Goal: Information Seeking & Learning: Learn about a topic

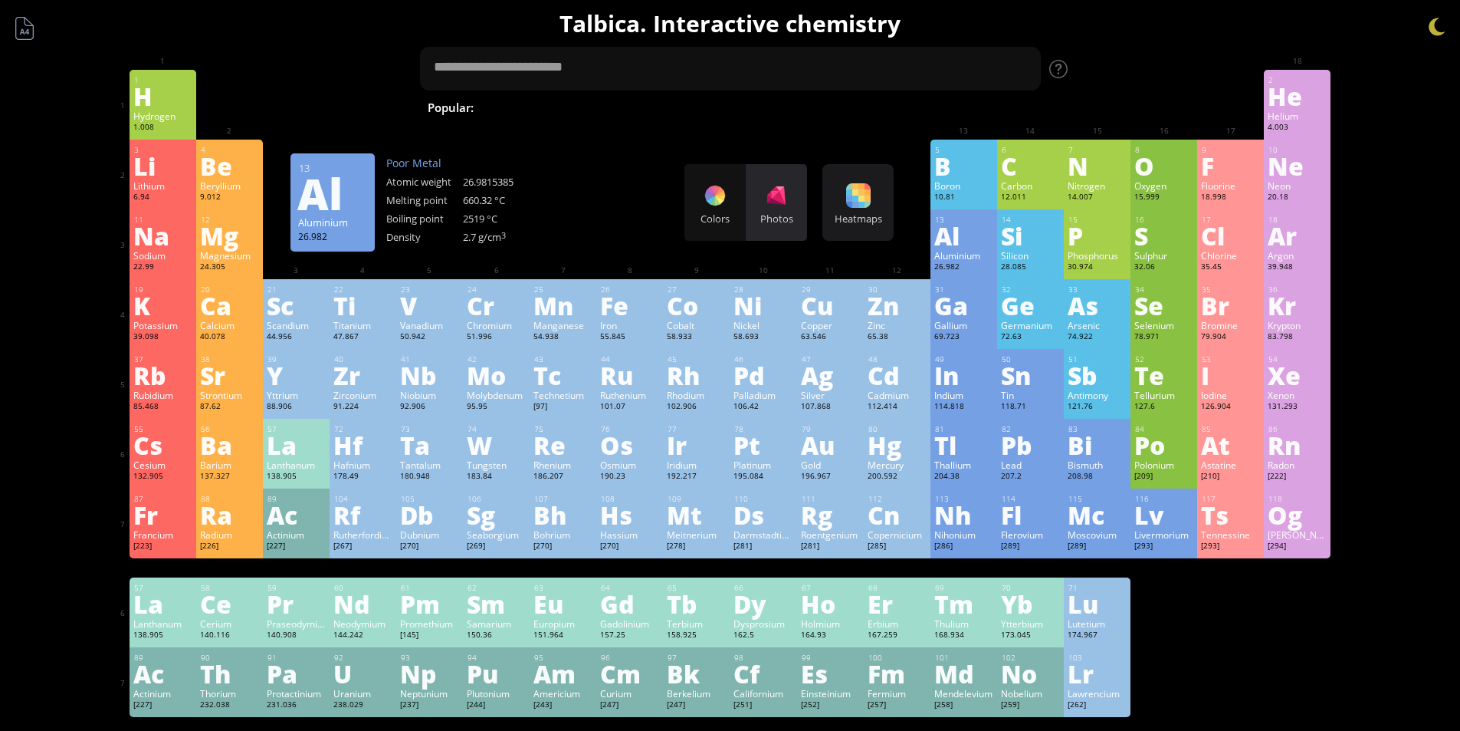
click at [769, 210] on div "Photos" at bounding box center [776, 202] width 61 height 77
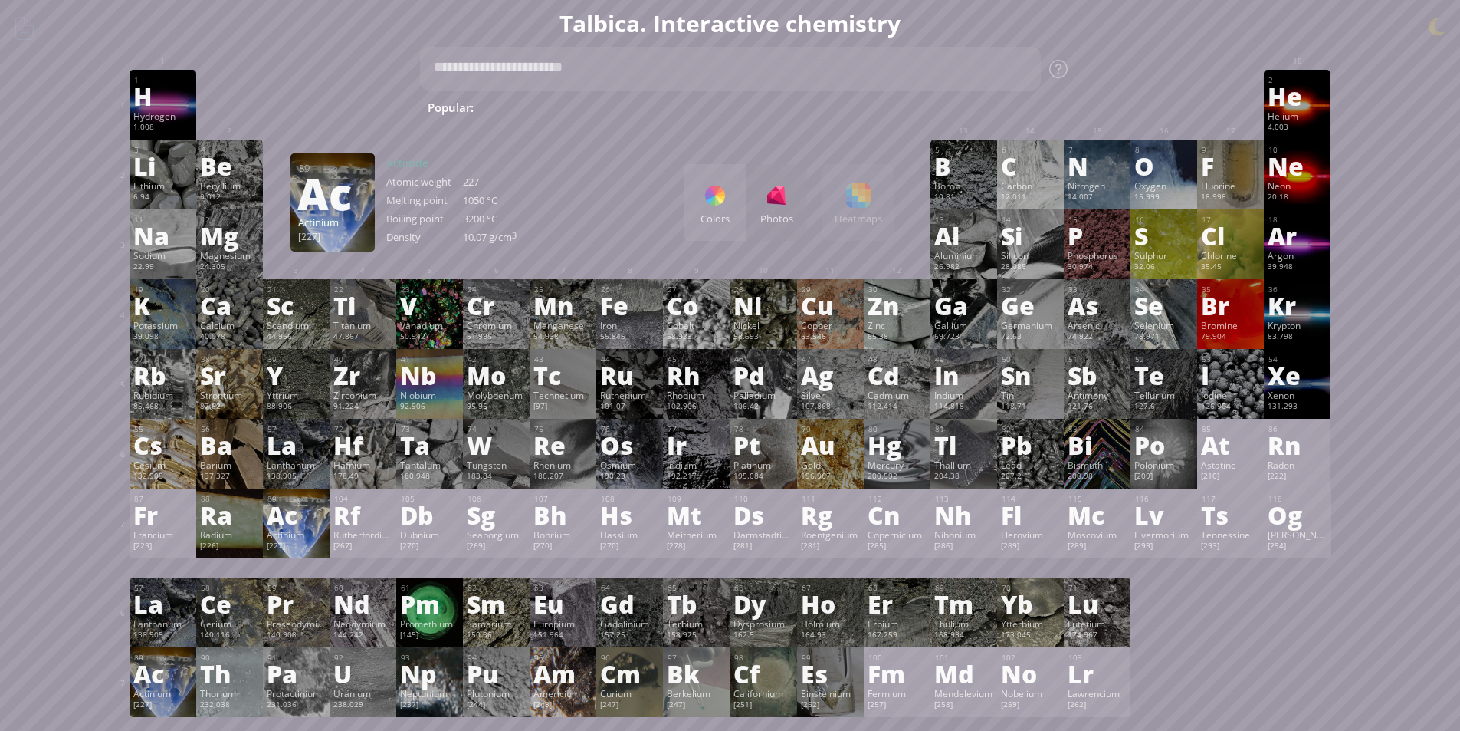
click at [307, 537] on div "Actinium" at bounding box center [296, 534] width 59 height 12
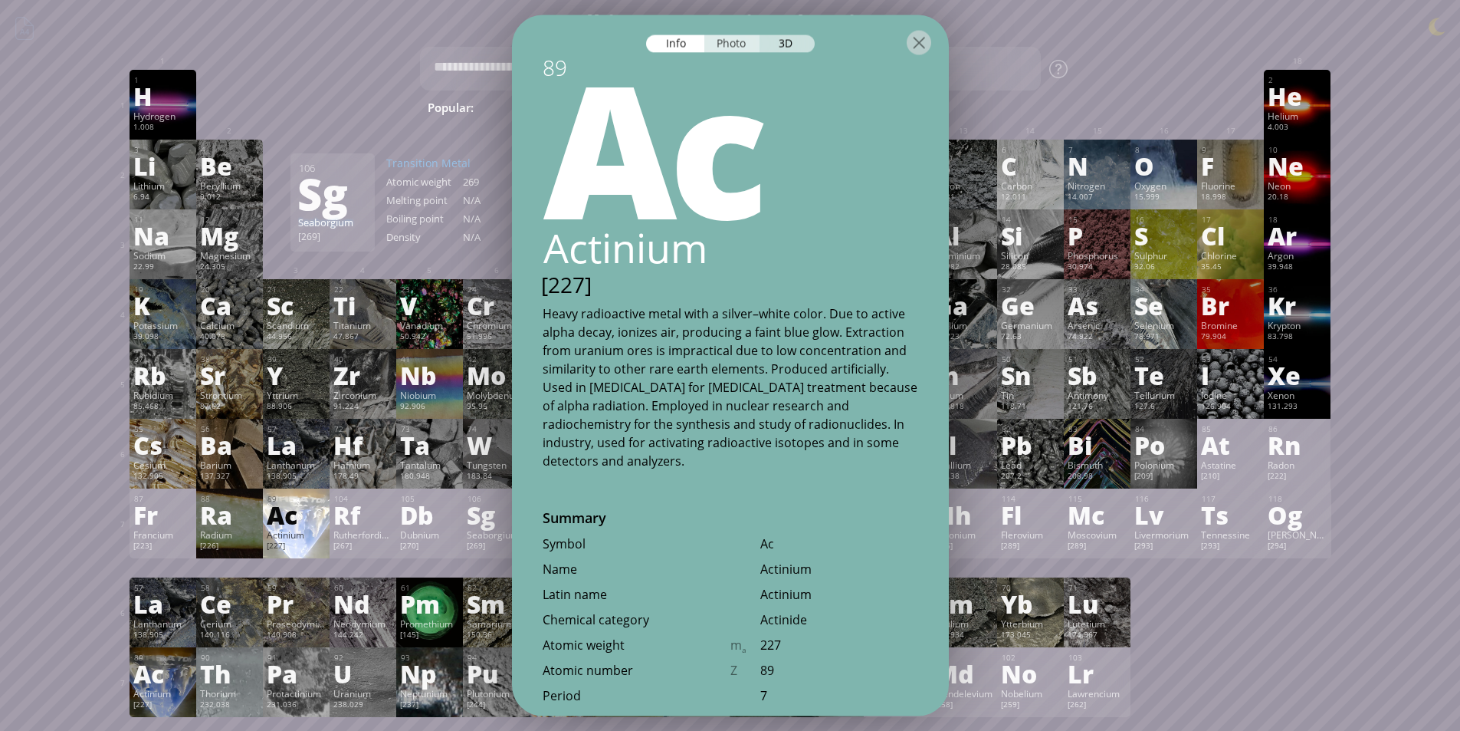
click at [726, 51] on div "Photo" at bounding box center [732, 43] width 55 height 18
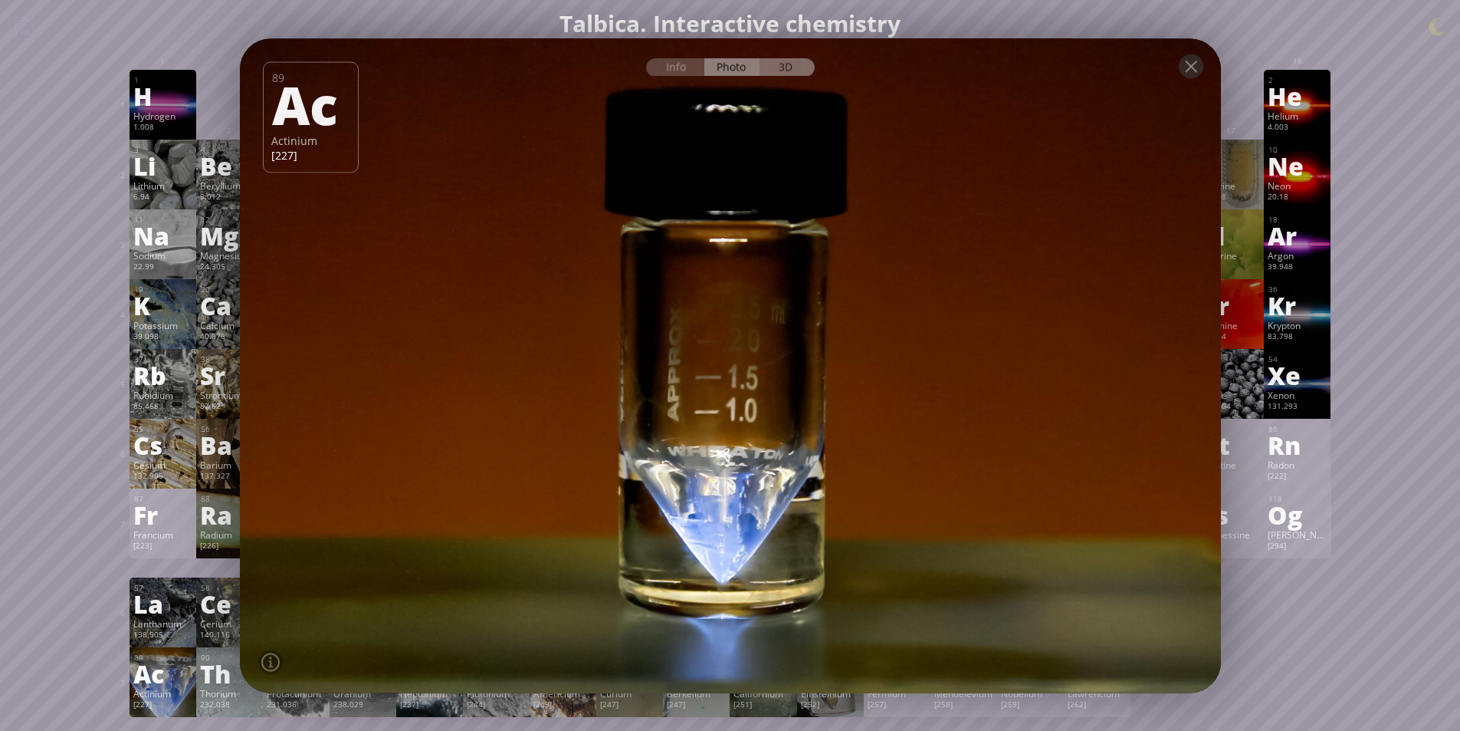
click at [783, 70] on div "3D" at bounding box center [787, 67] width 55 height 18
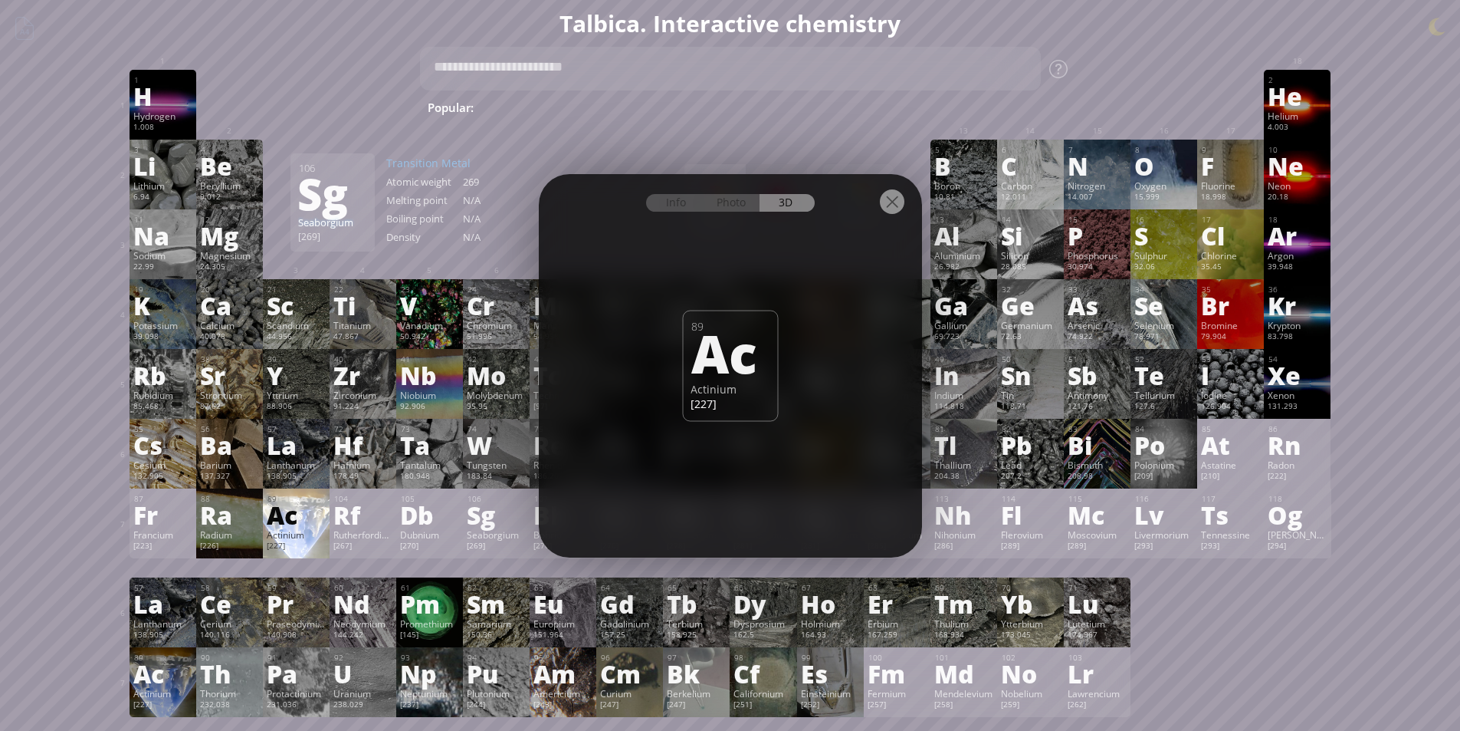
drag, startPoint x: 833, startPoint y: 269, endPoint x: 753, endPoint y: 348, distance: 112.8
click at [774, 281] on div "Info Photo 3D Info Photo 3D 89 Ac Actinium [227] Actinium-225 glowing due to io…" at bounding box center [730, 365] width 383 height 383
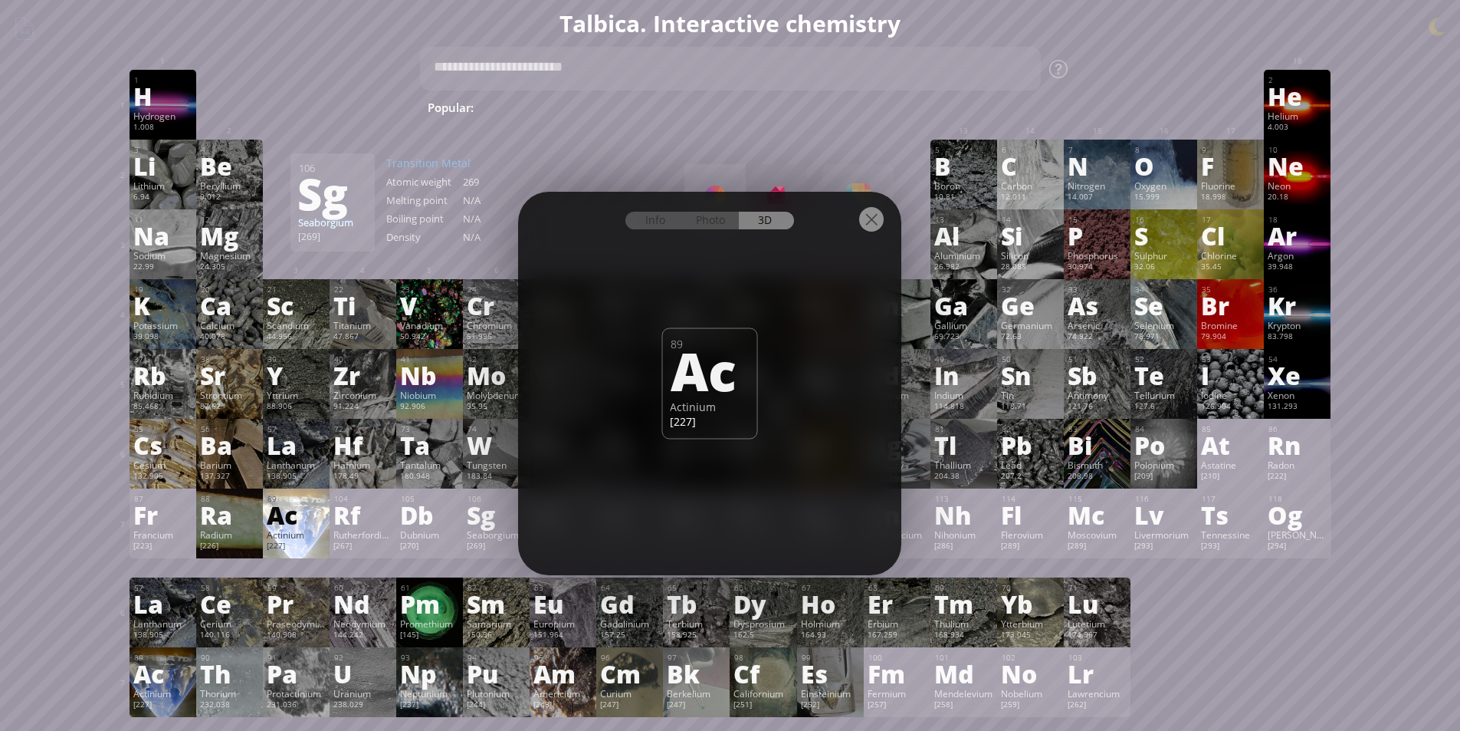
drag, startPoint x: 892, startPoint y: 222, endPoint x: 872, endPoint y: 239, distance: 27.2
click at [872, 239] on div at bounding box center [709, 219] width 383 height 54
click at [872, 221] on div at bounding box center [871, 219] width 25 height 25
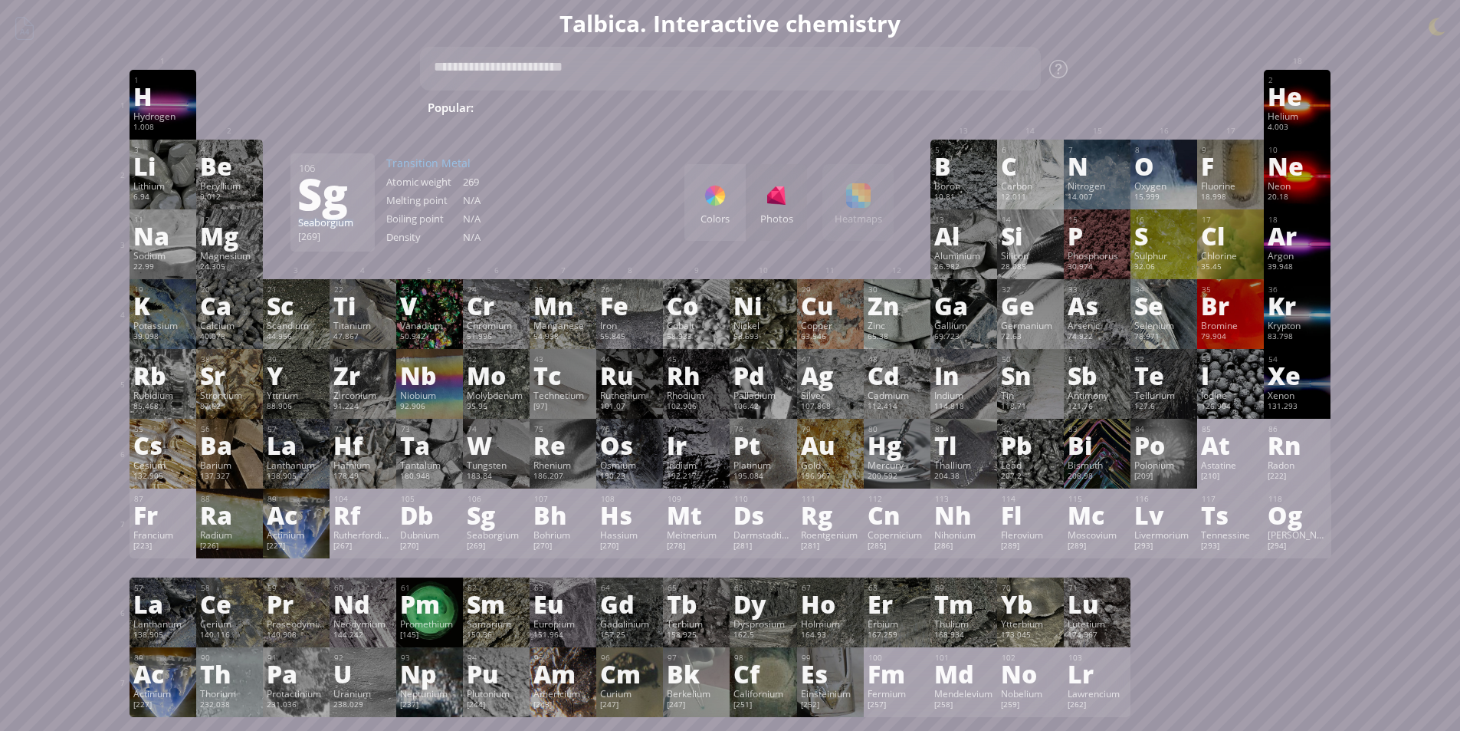
click at [798, 209] on div "Colors Photos" at bounding box center [746, 202] width 123 height 77
click at [746, 208] on div "Colors" at bounding box center [715, 202] width 61 height 77
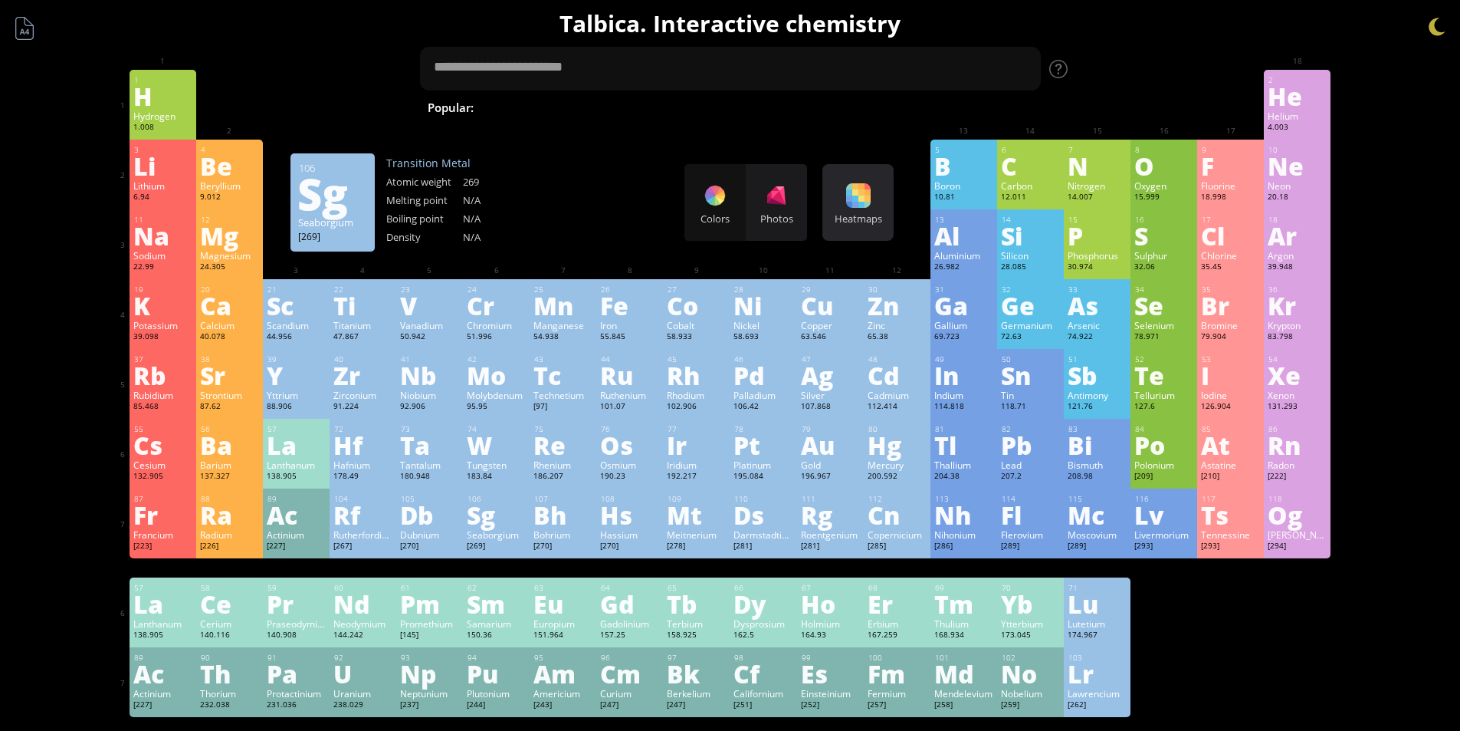
click at [869, 207] on div at bounding box center [858, 195] width 25 height 25
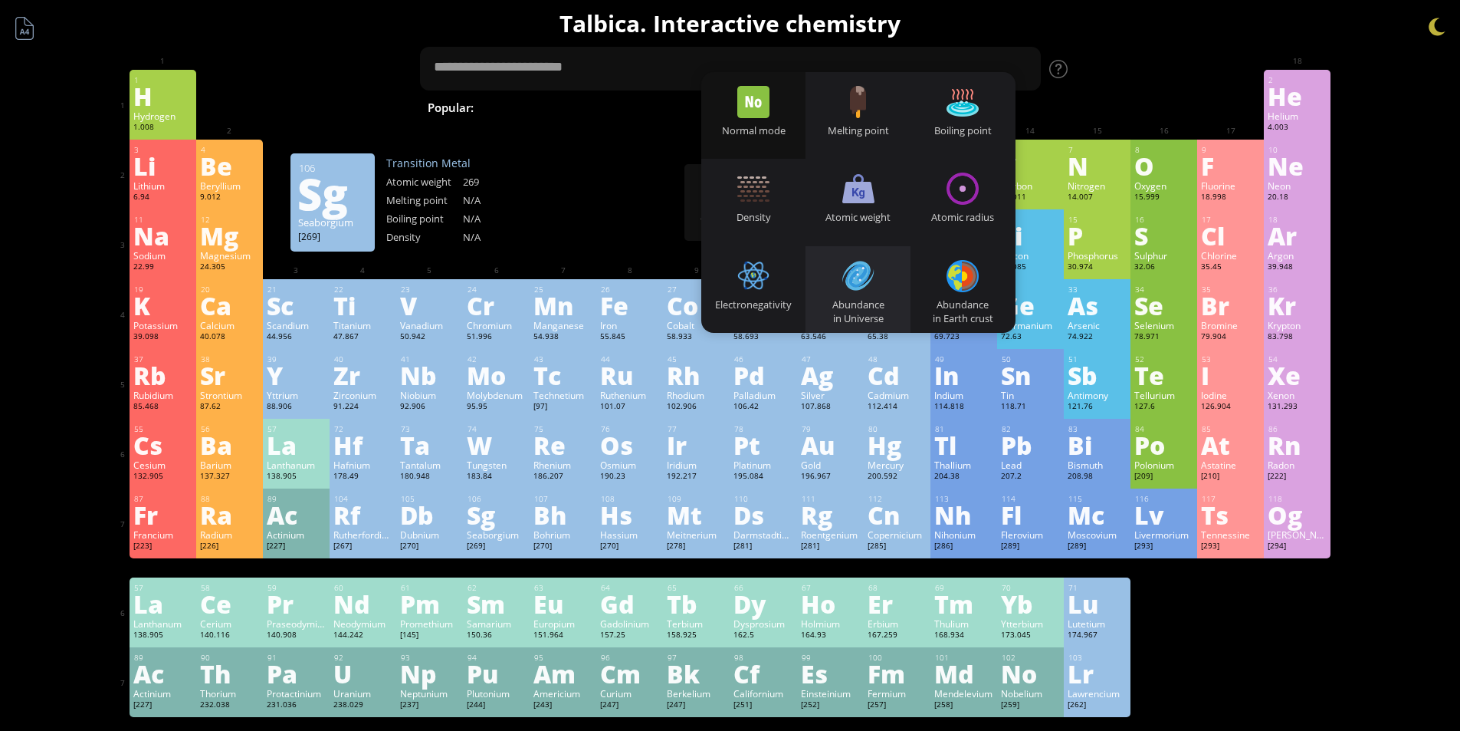
click at [869, 262] on div at bounding box center [859, 276] width 32 height 32
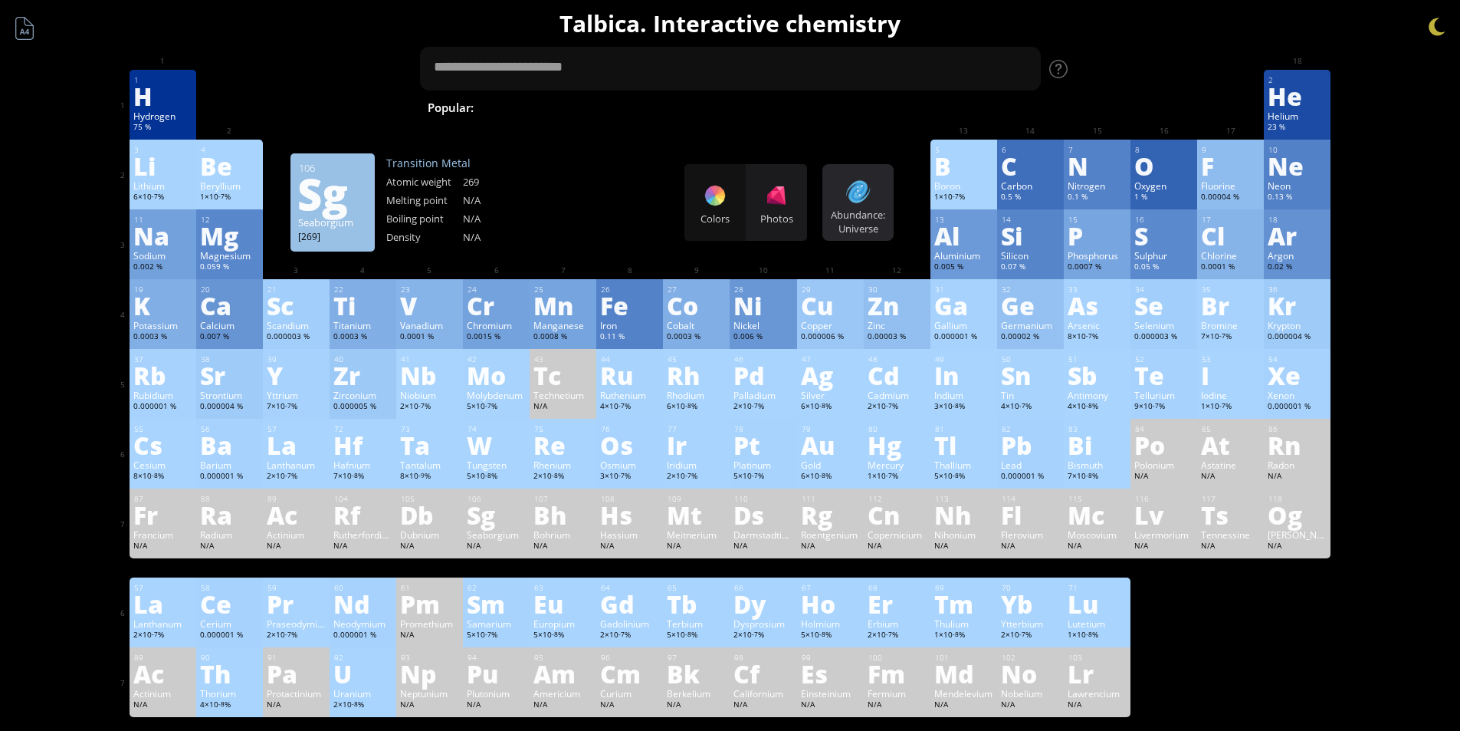
click at [859, 215] on div "Abundance: Universe" at bounding box center [858, 222] width 64 height 28
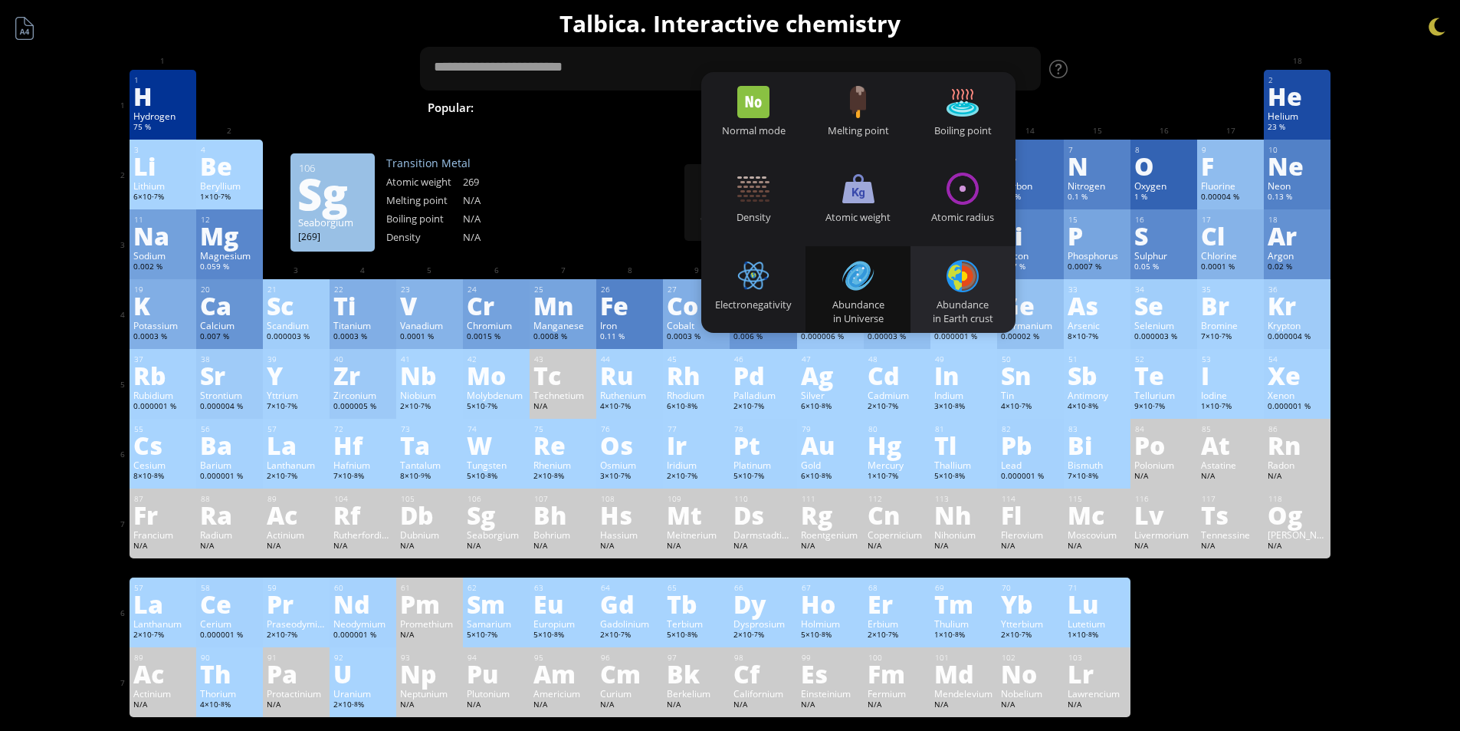
click at [977, 258] on div "Abundance in Earth crust" at bounding box center [963, 289] width 105 height 87
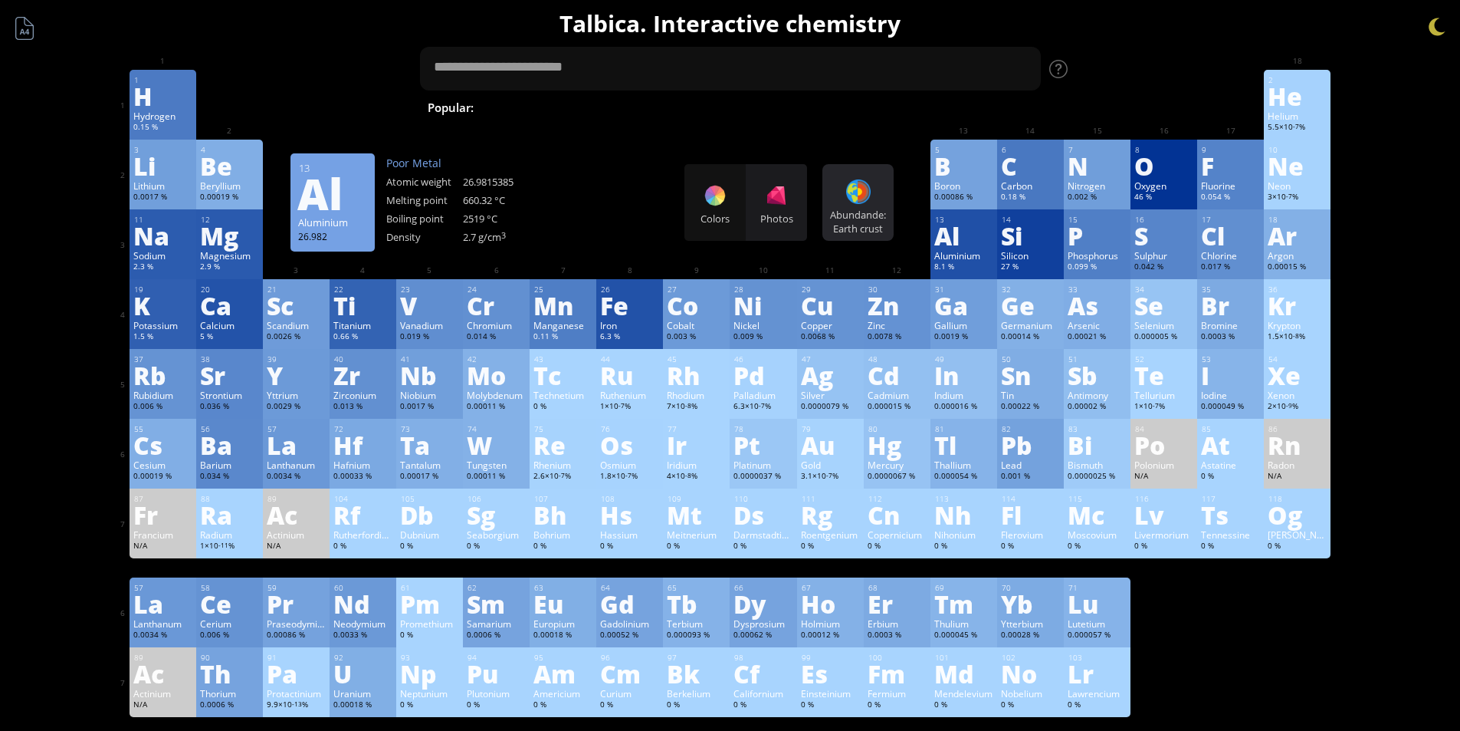
click at [870, 201] on div at bounding box center [858, 191] width 25 height 25
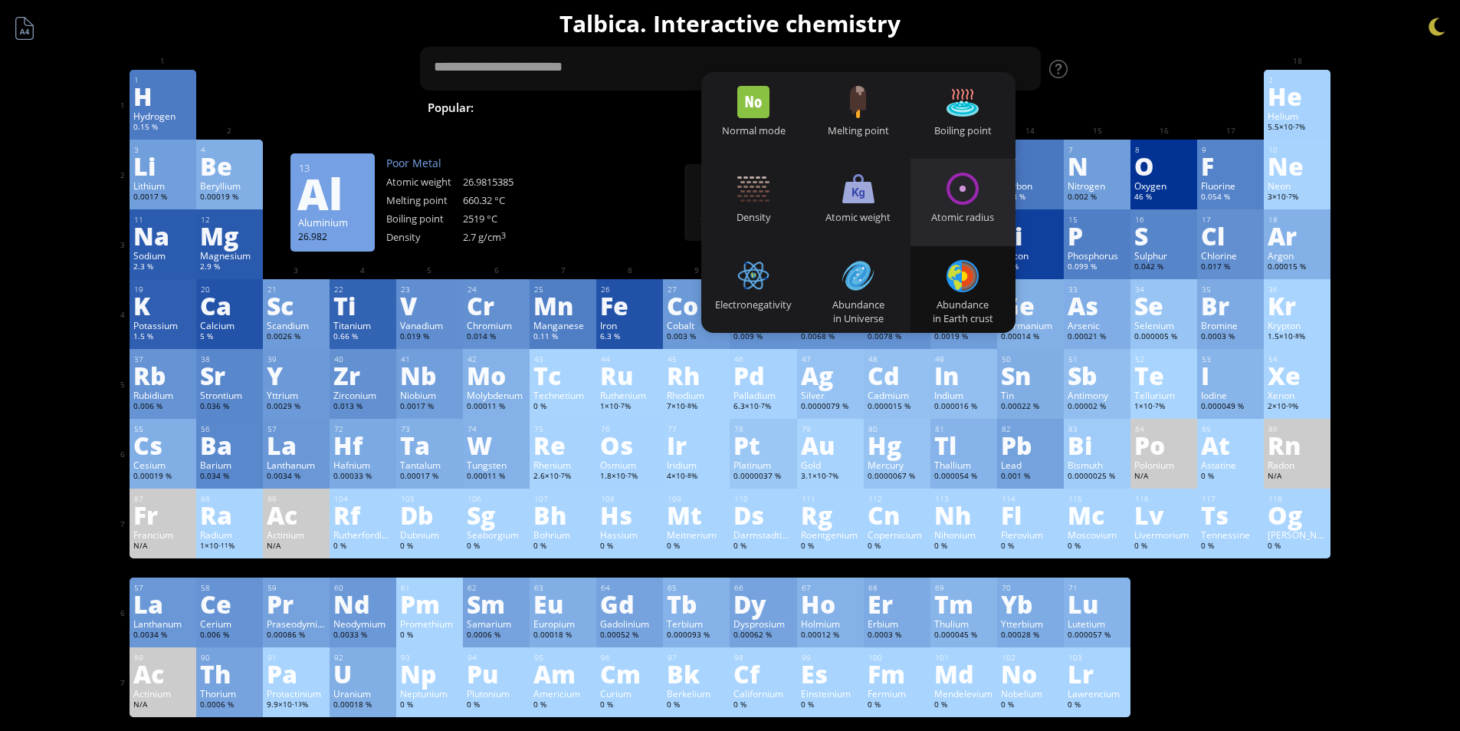
click at [952, 192] on div "Atomic radius" at bounding box center [963, 202] width 105 height 87
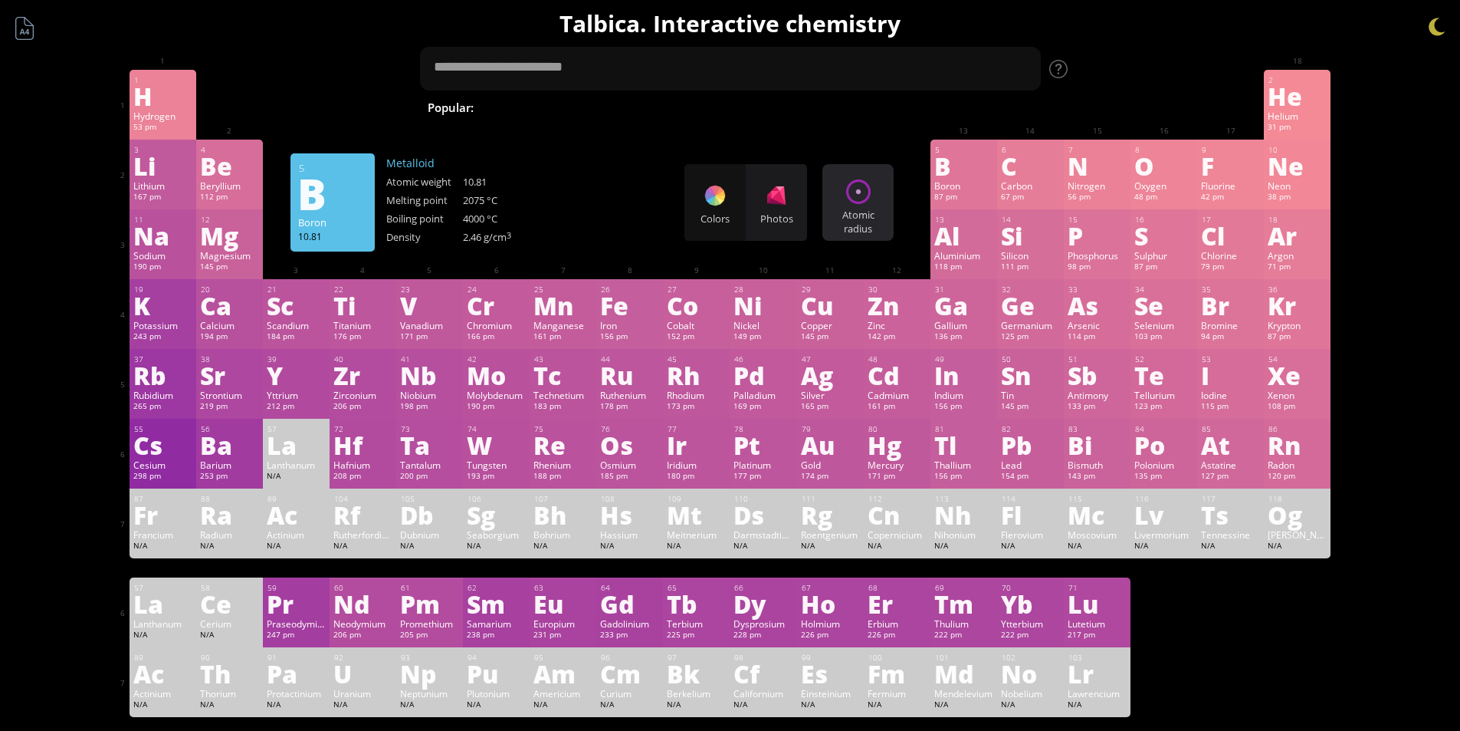
click at [860, 189] on div at bounding box center [858, 191] width 25 height 25
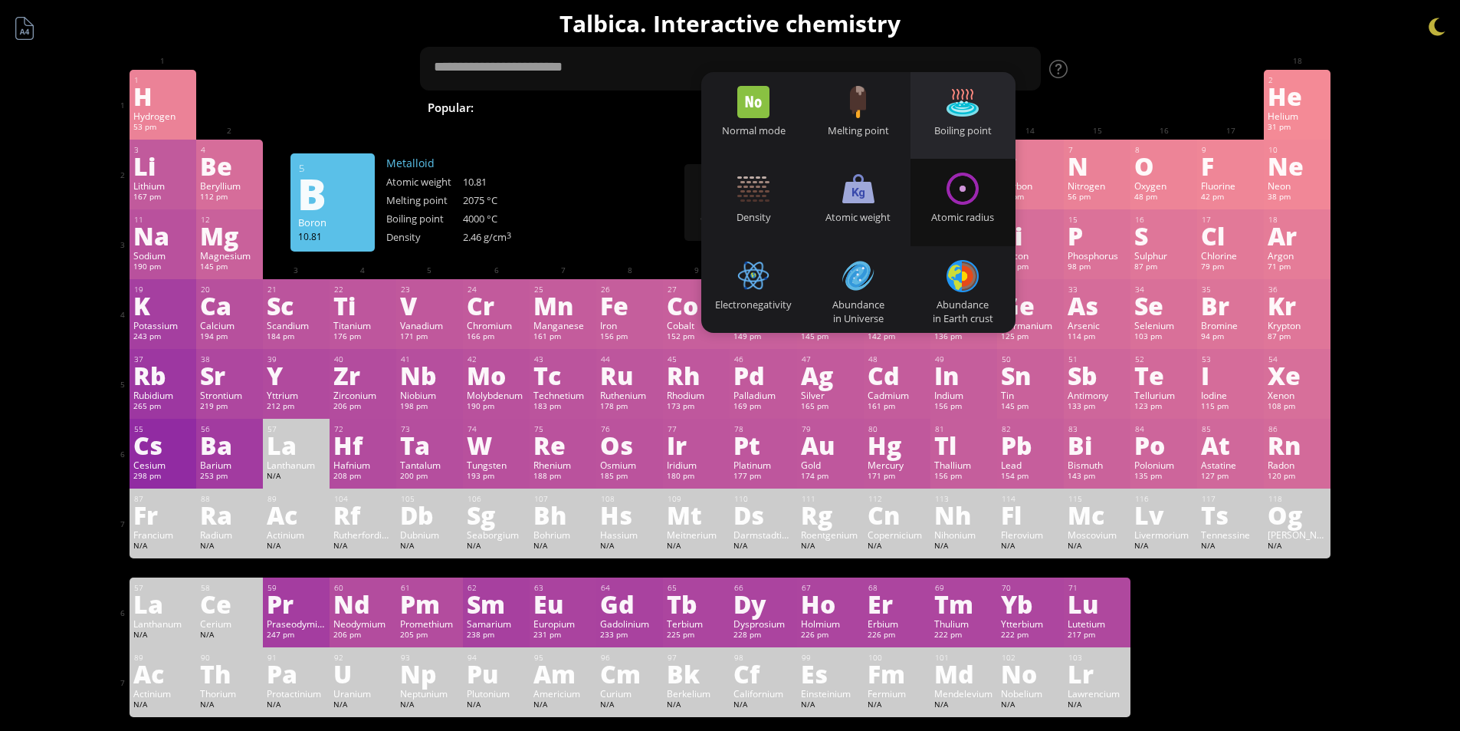
click at [941, 131] on div "Boiling point" at bounding box center [963, 130] width 105 height 14
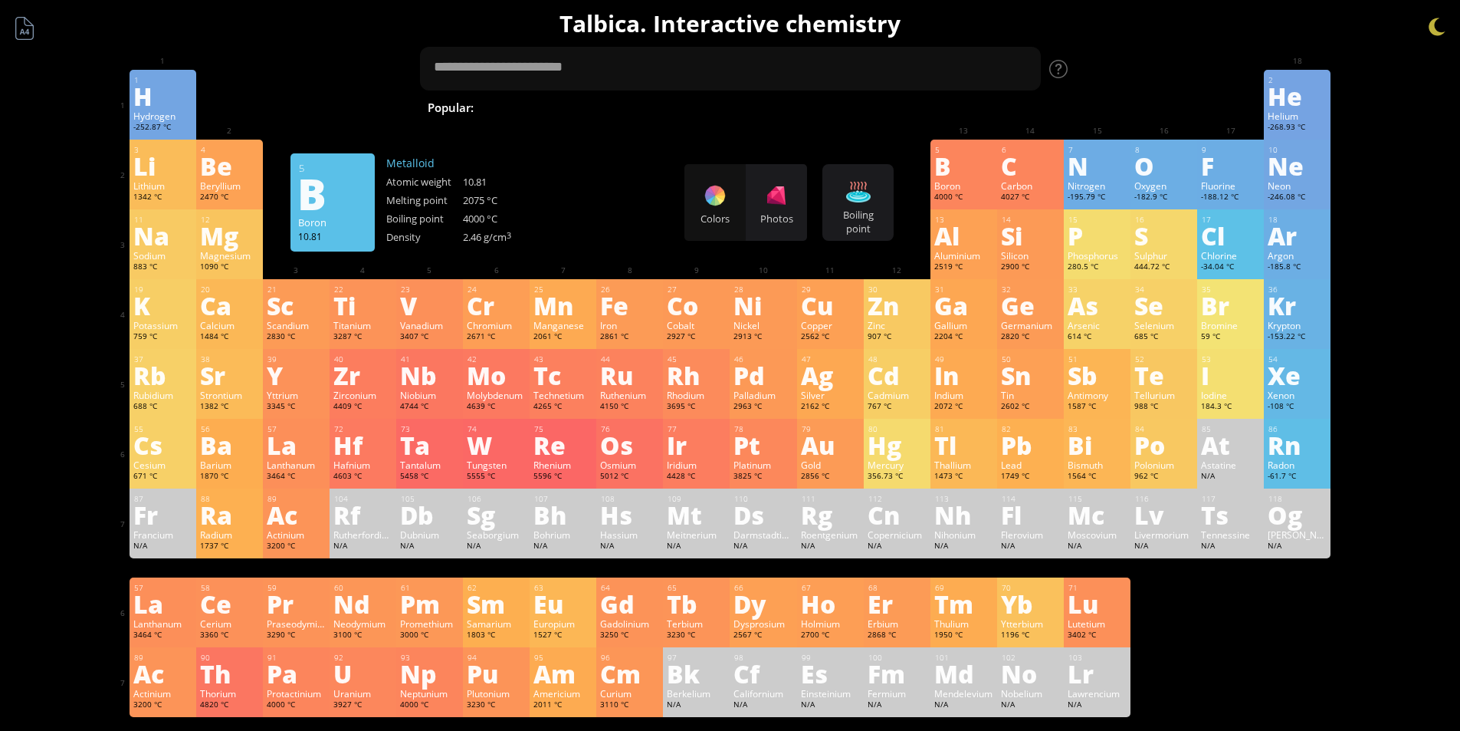
click at [818, 221] on div "Colors Photos Boiling point Heatmaps Normal mode Melting point Boiling point De…" at bounding box center [789, 202] width 209 height 77
click at [862, 174] on div "Boiling point Heatmaps Normal mode Melting point Boiling point Density Atomic w…" at bounding box center [858, 202] width 71 height 77
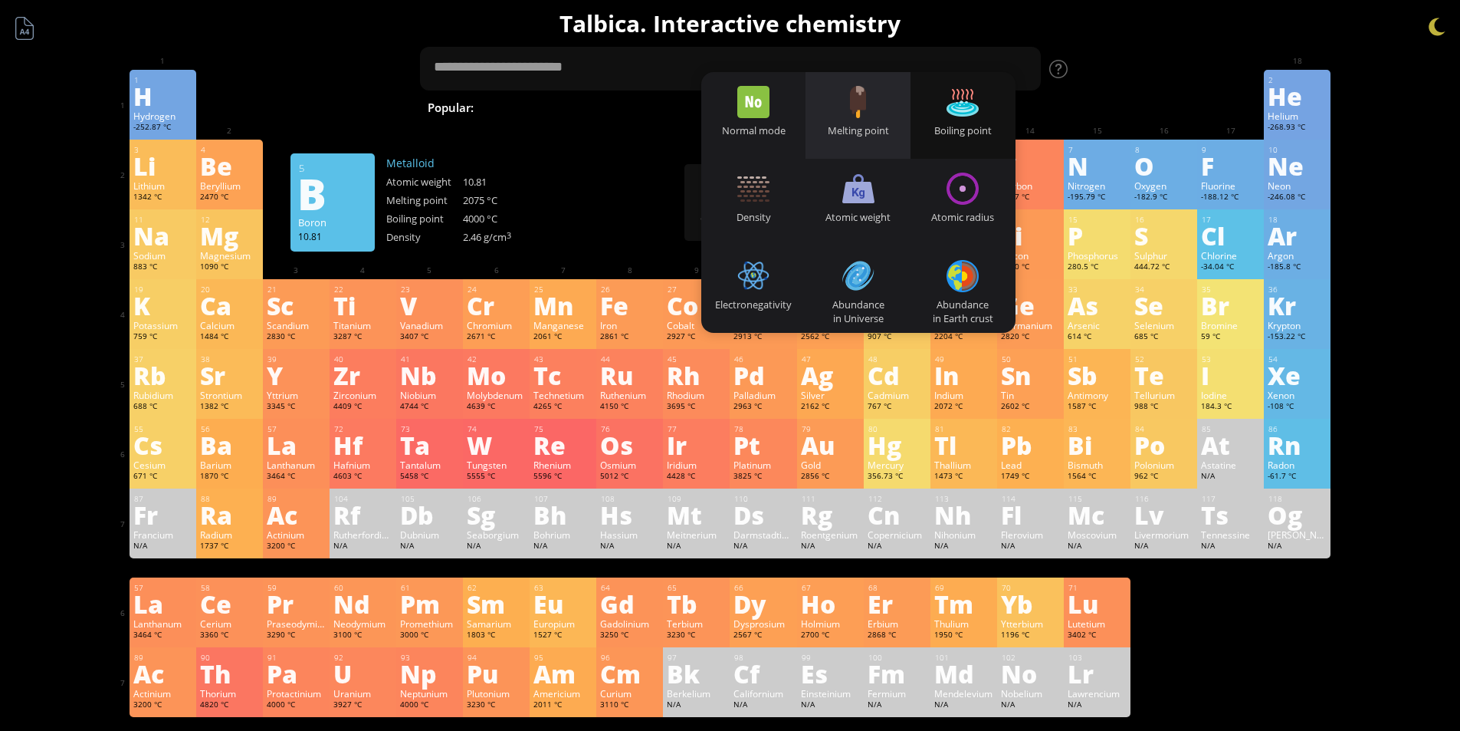
click at [861, 125] on div "Melting point" at bounding box center [858, 130] width 105 height 14
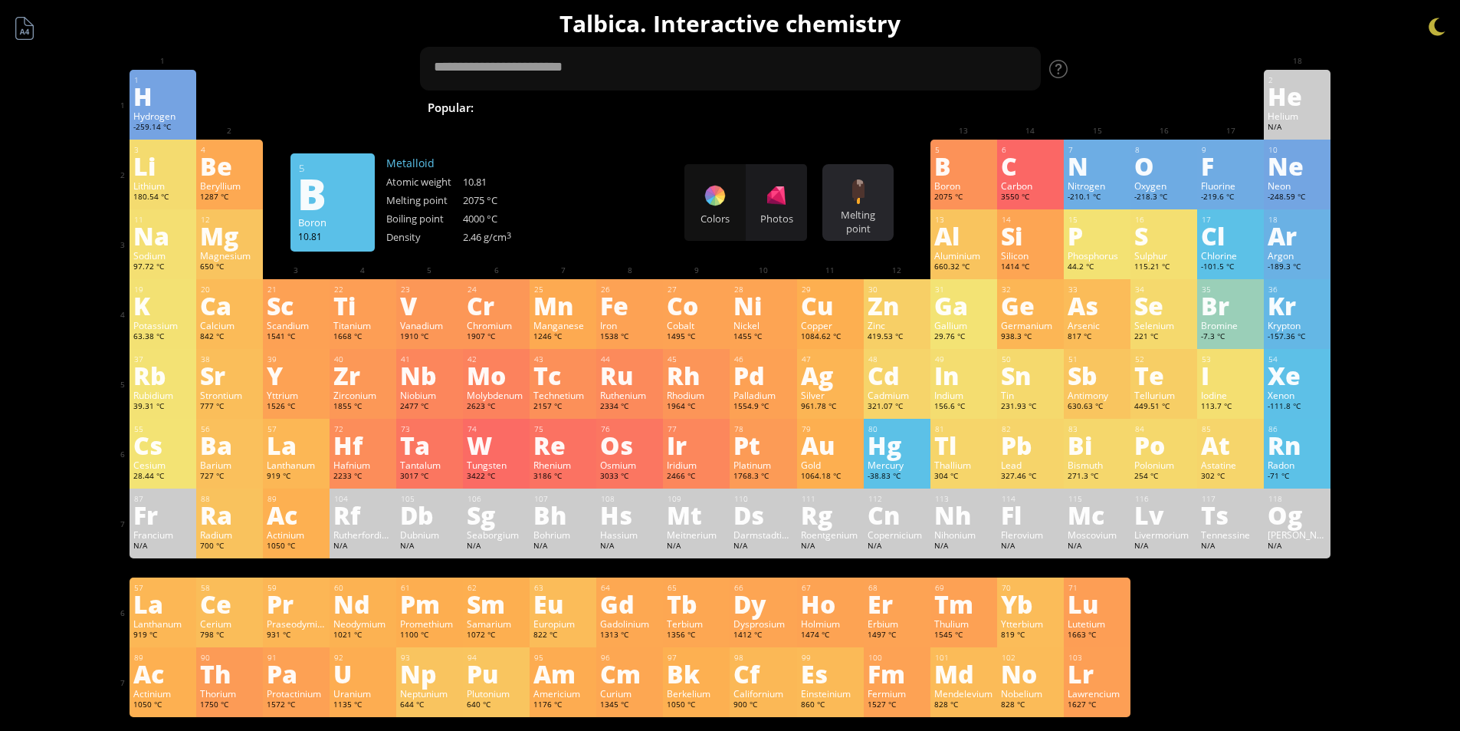
click at [858, 191] on div at bounding box center [858, 191] width 25 height 25
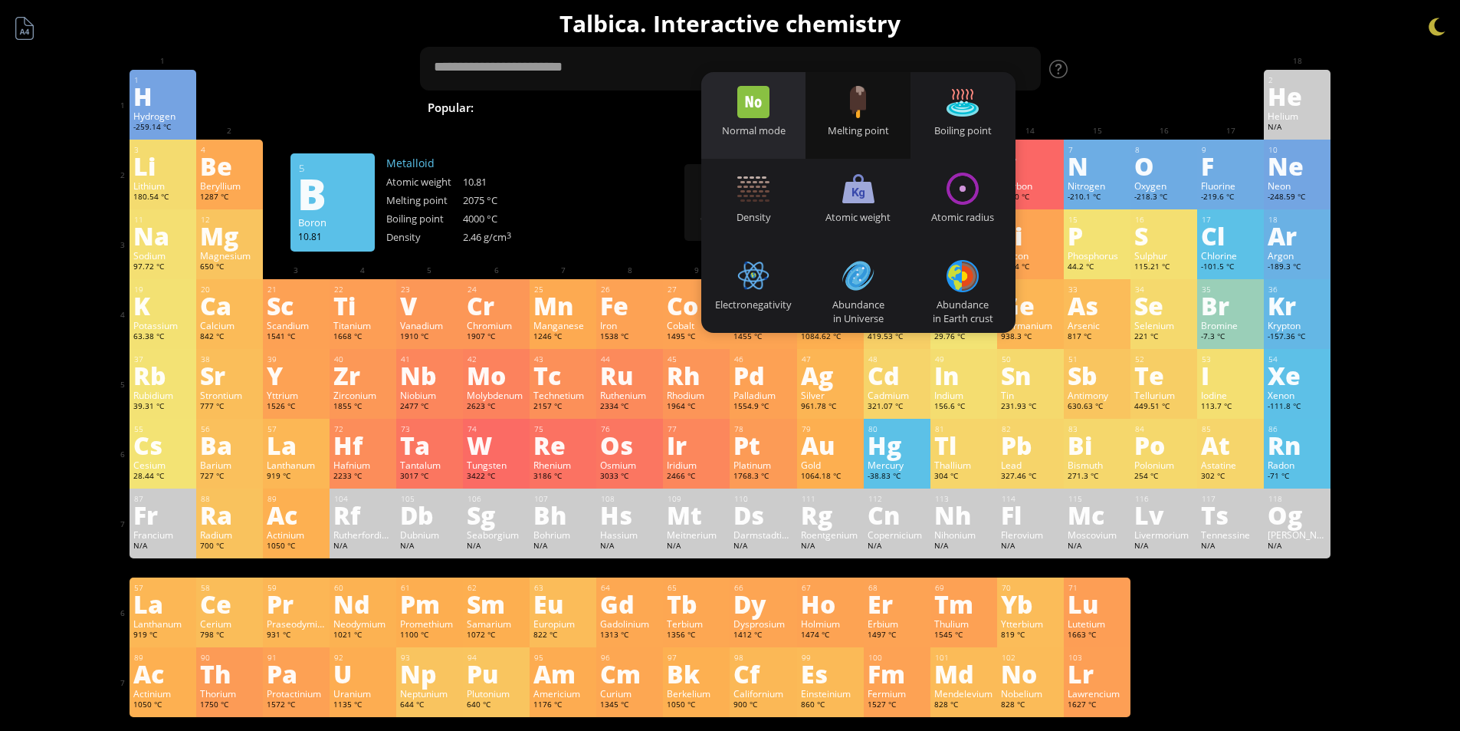
click at [779, 137] on div "Normal mode" at bounding box center [753, 115] width 105 height 87
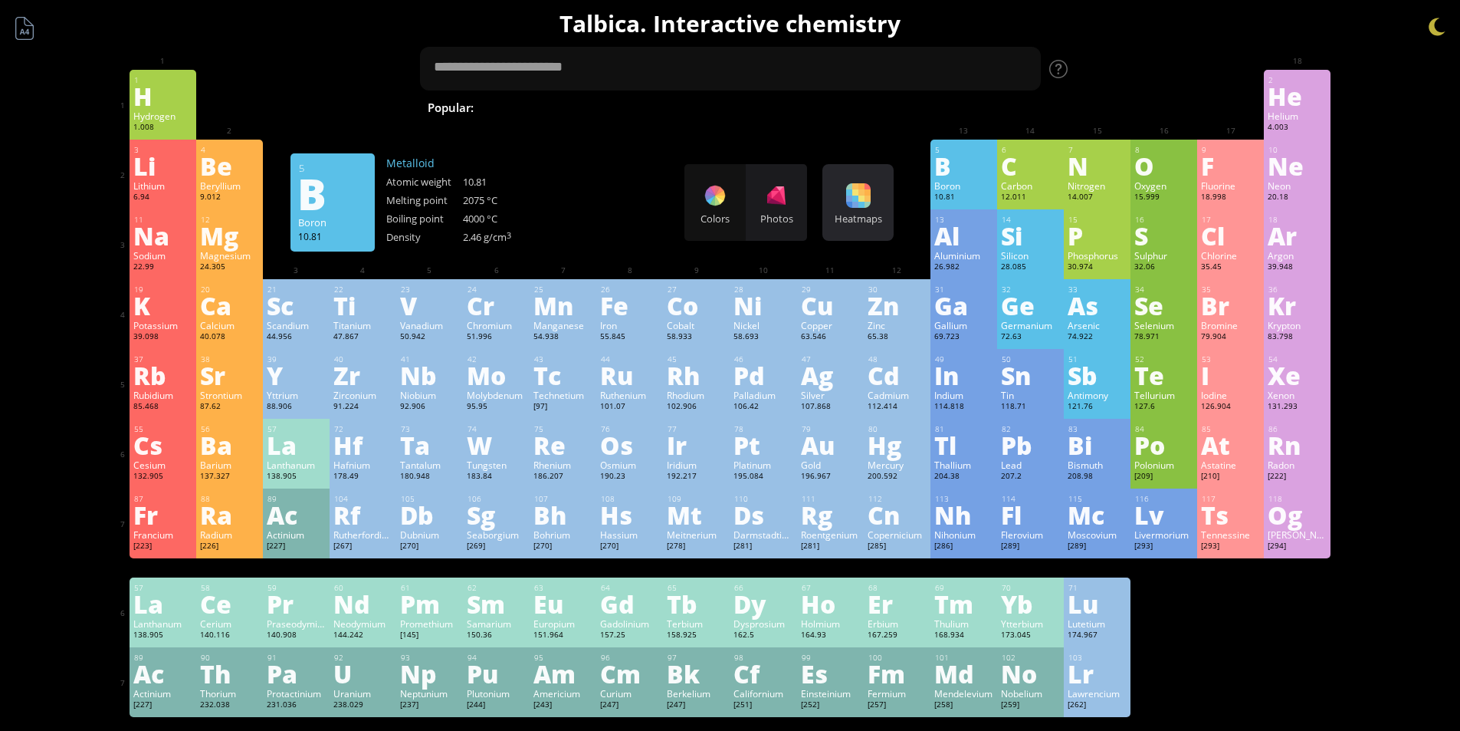
click at [854, 209] on div "Heatmaps Heatmaps Normal mode Melting point Boiling point Density Atomic weight…" at bounding box center [858, 202] width 71 height 77
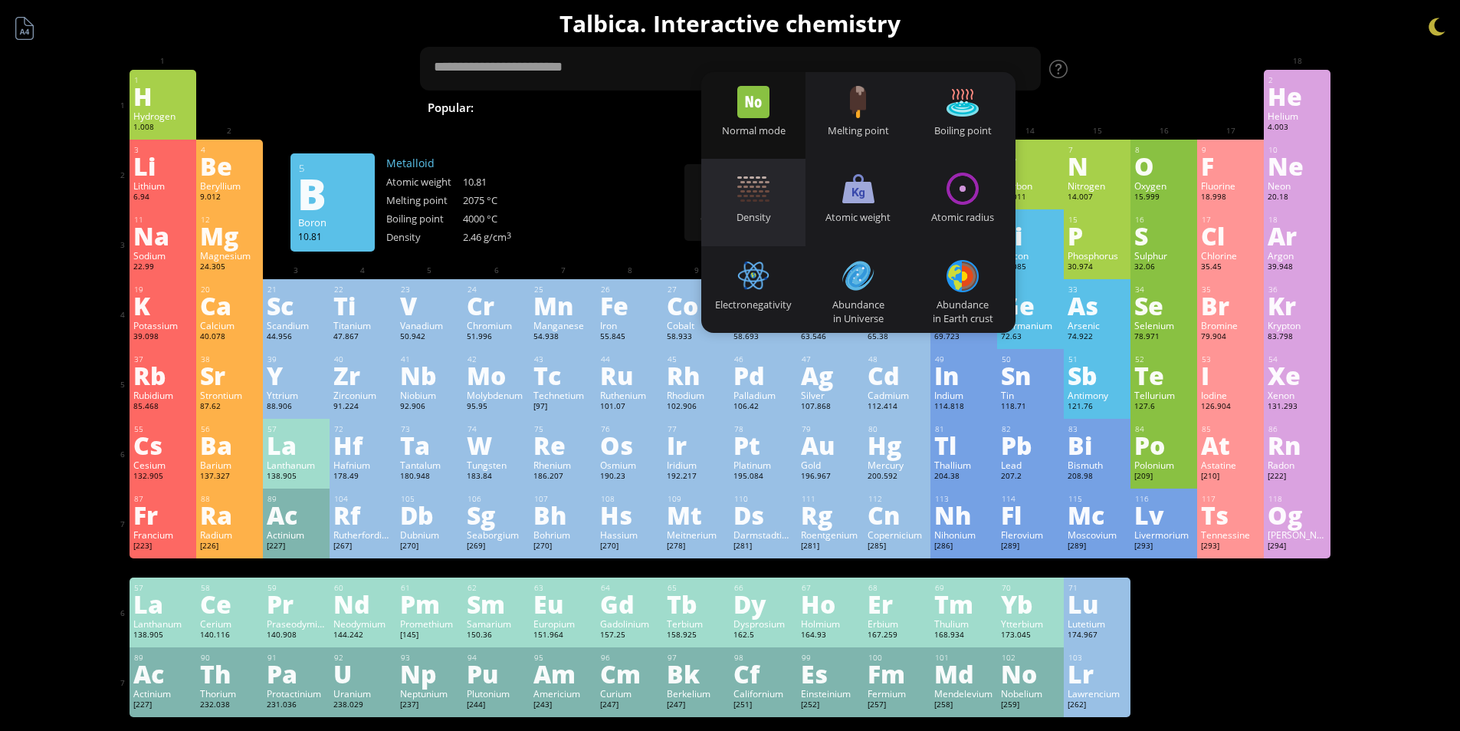
click at [767, 205] on div "Density" at bounding box center [753, 202] width 105 height 87
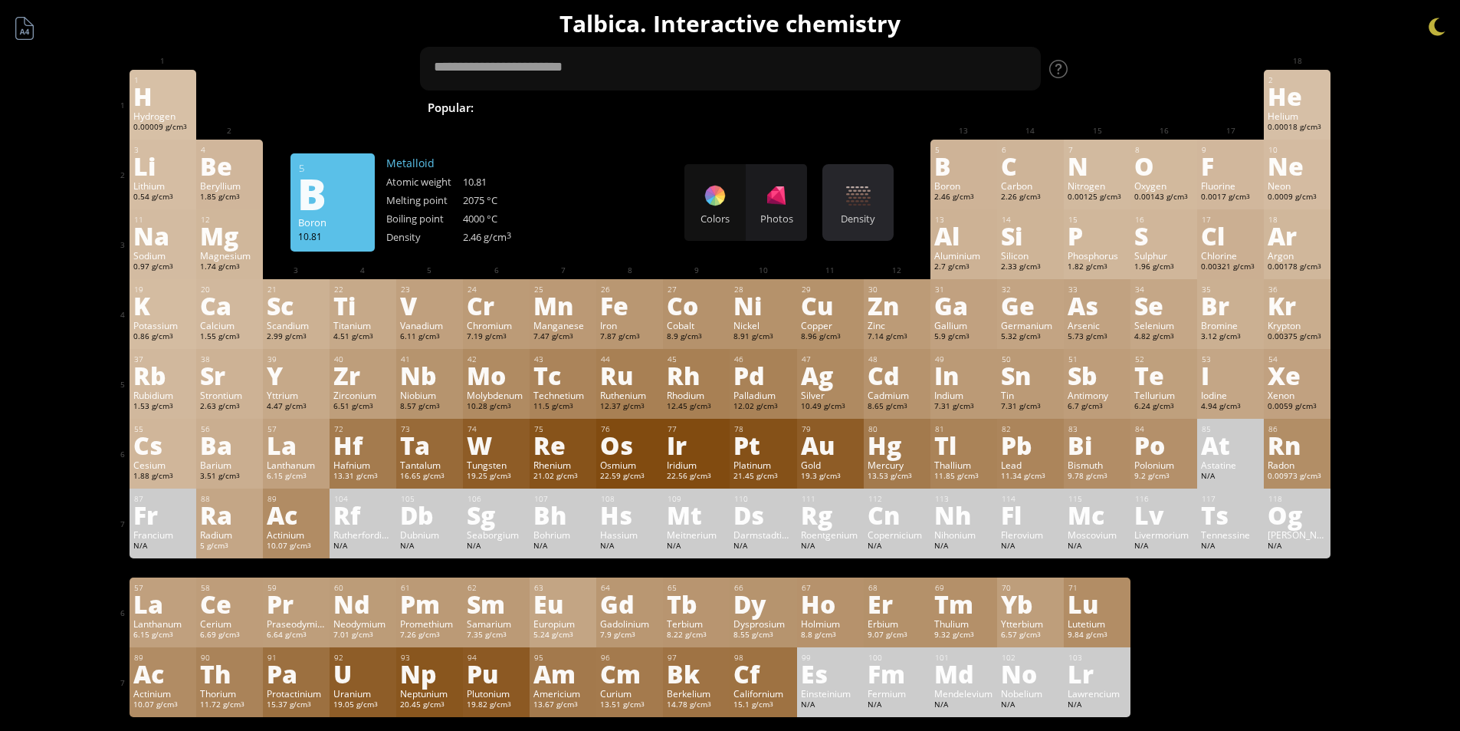
click at [869, 212] on div "Density" at bounding box center [858, 219] width 64 height 14
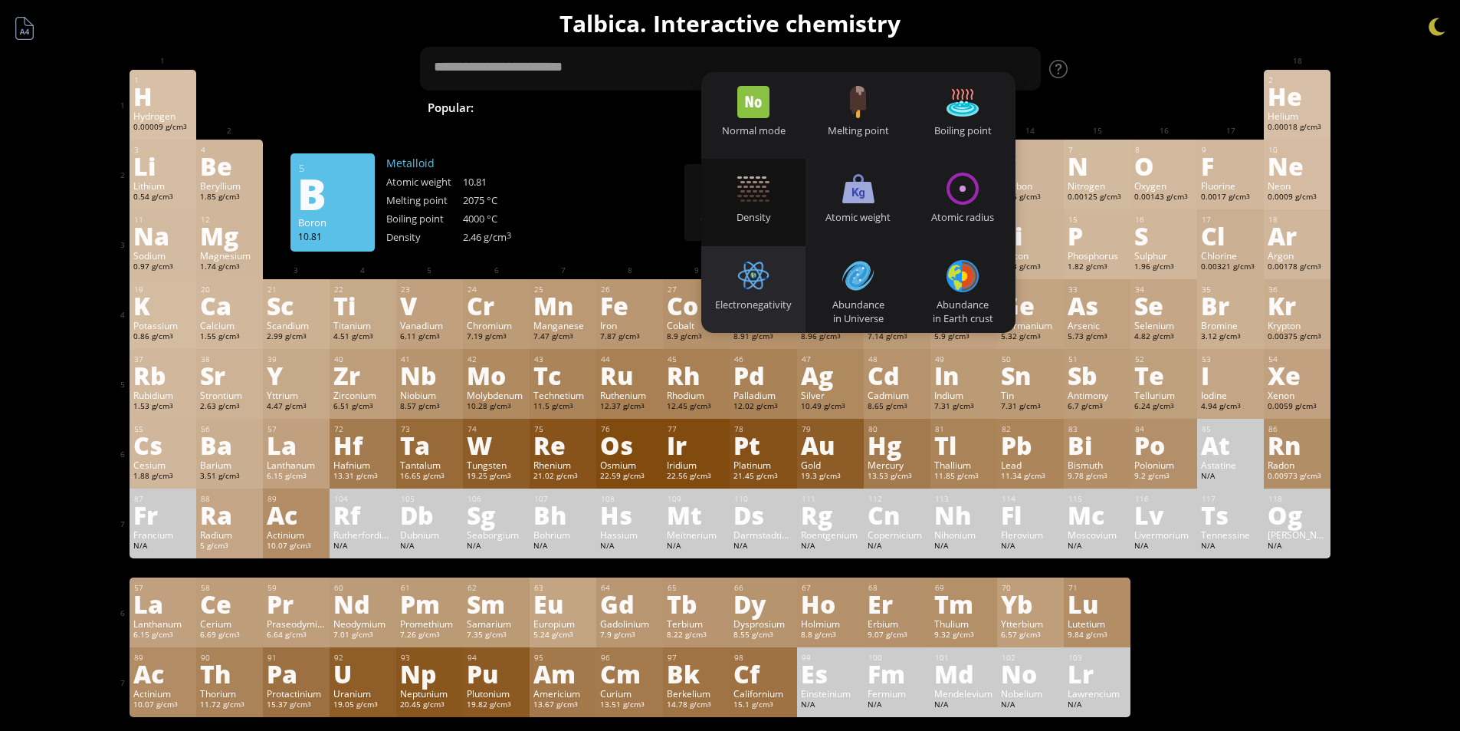
click at [800, 271] on div "Electronegativity" at bounding box center [753, 289] width 105 height 87
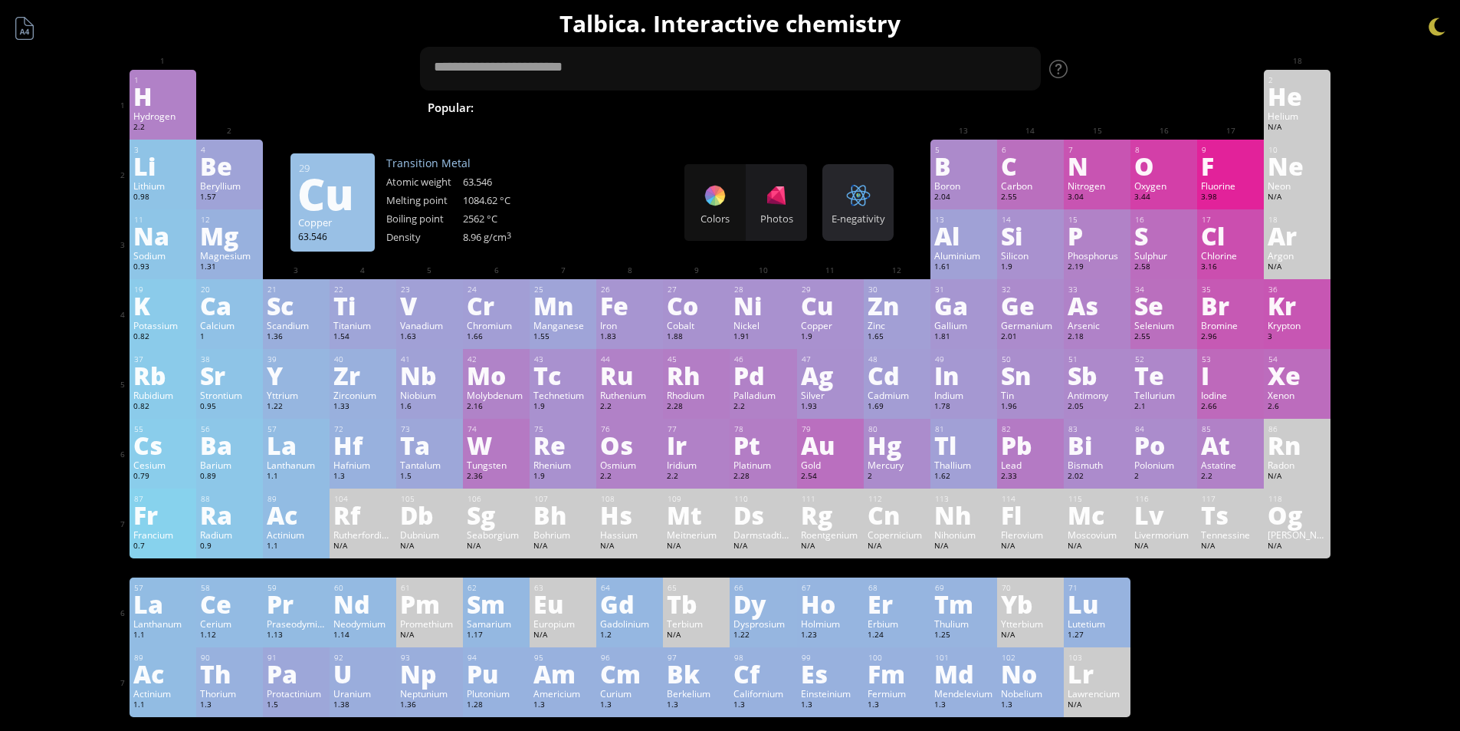
click at [862, 219] on div "E-negativity" at bounding box center [858, 219] width 64 height 14
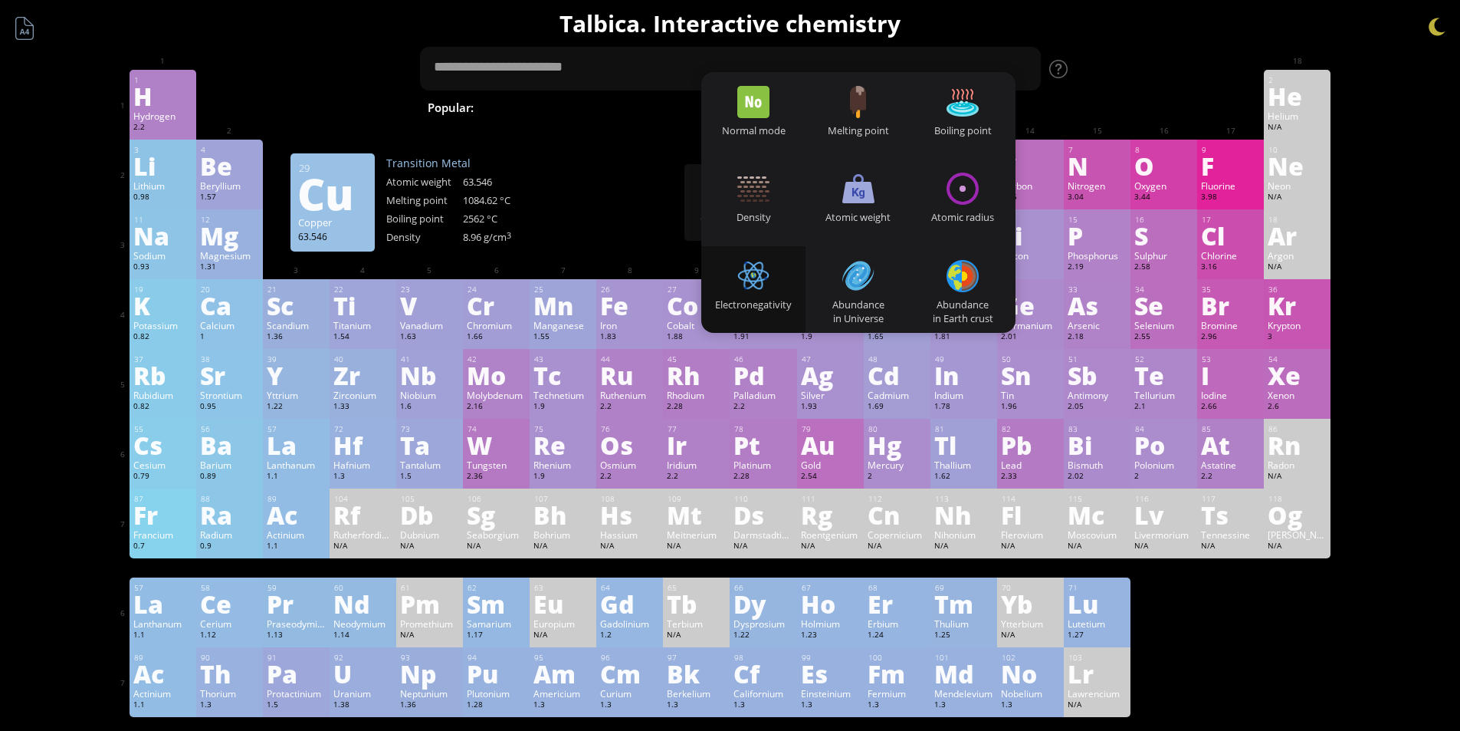
click at [859, 210] on div "Atomic weight" at bounding box center [858, 217] width 105 height 14
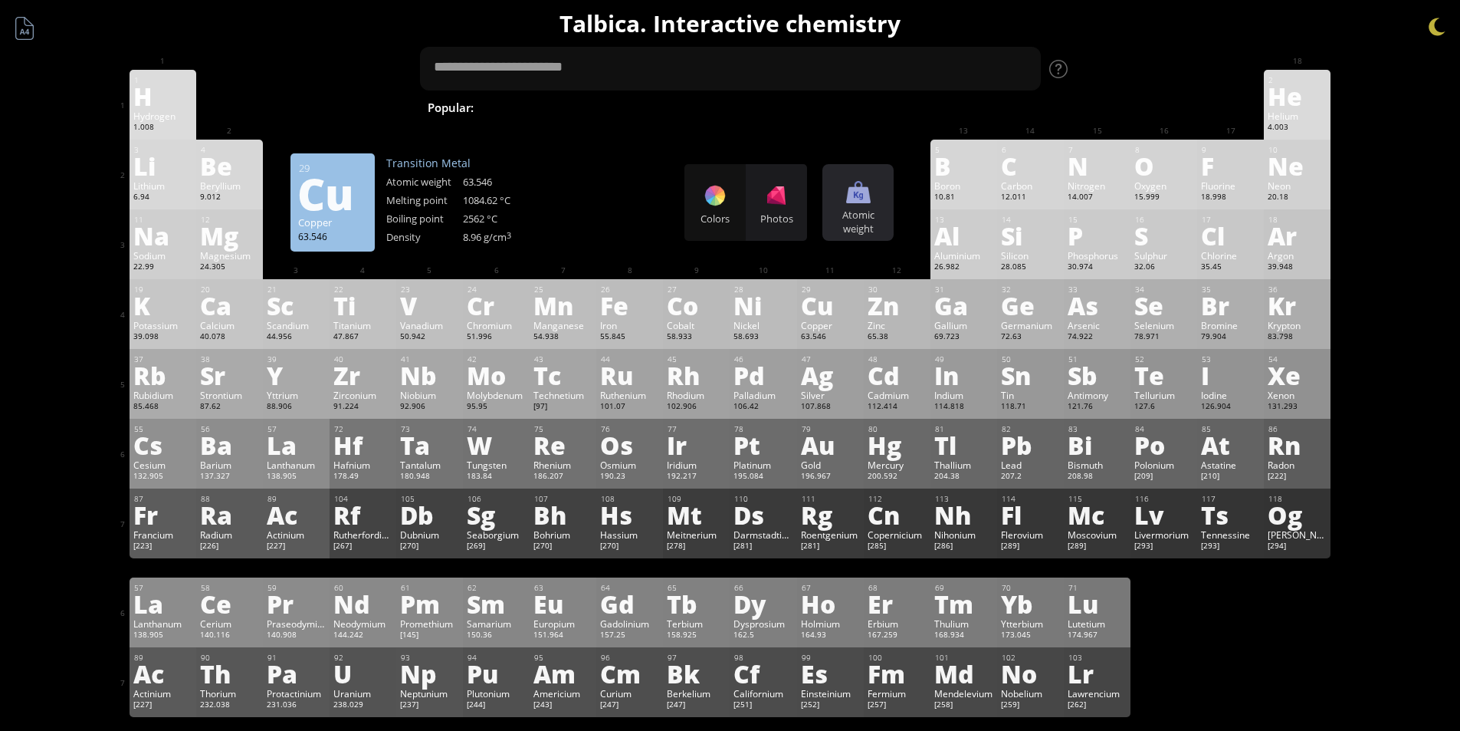
click at [856, 209] on div "Atomic weight" at bounding box center [858, 222] width 64 height 28
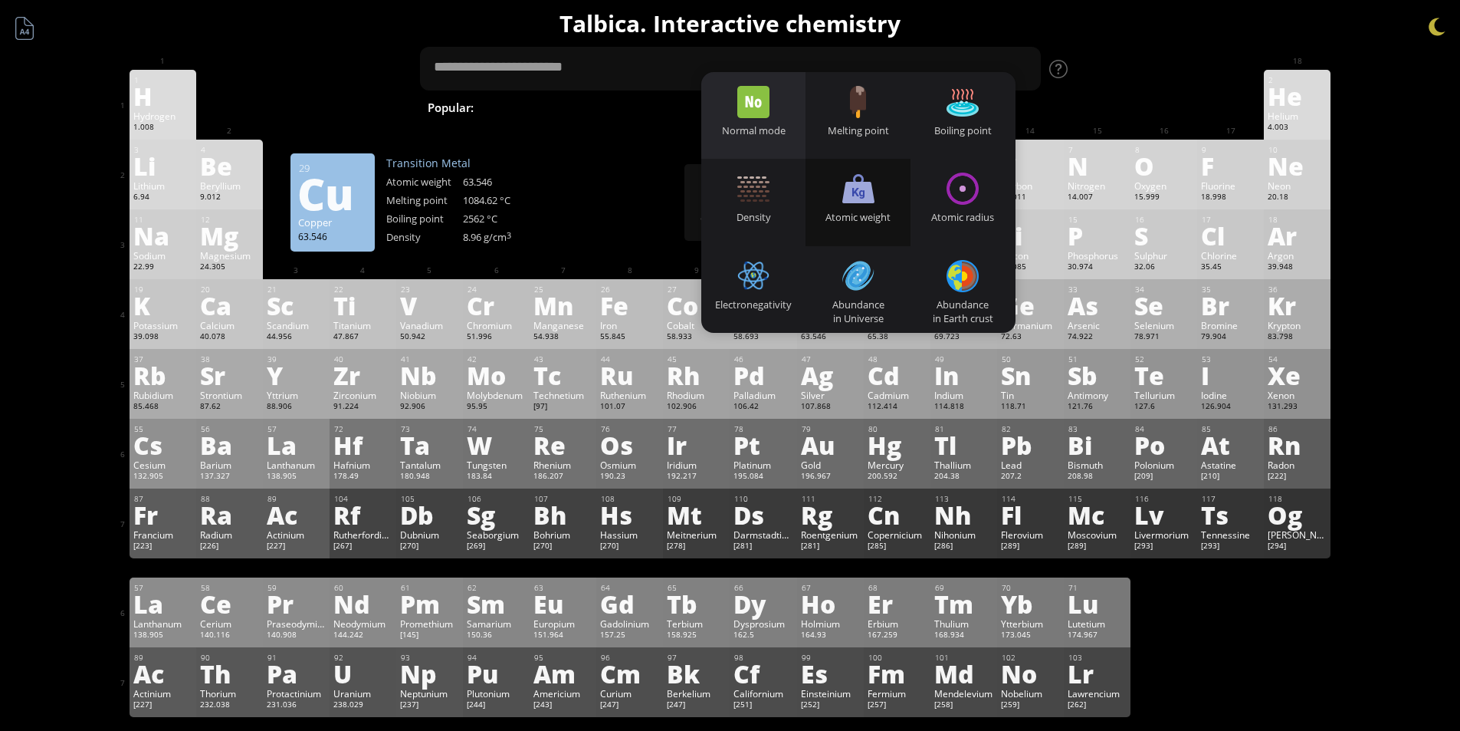
click at [769, 133] on div "Normal mode" at bounding box center [753, 130] width 105 height 14
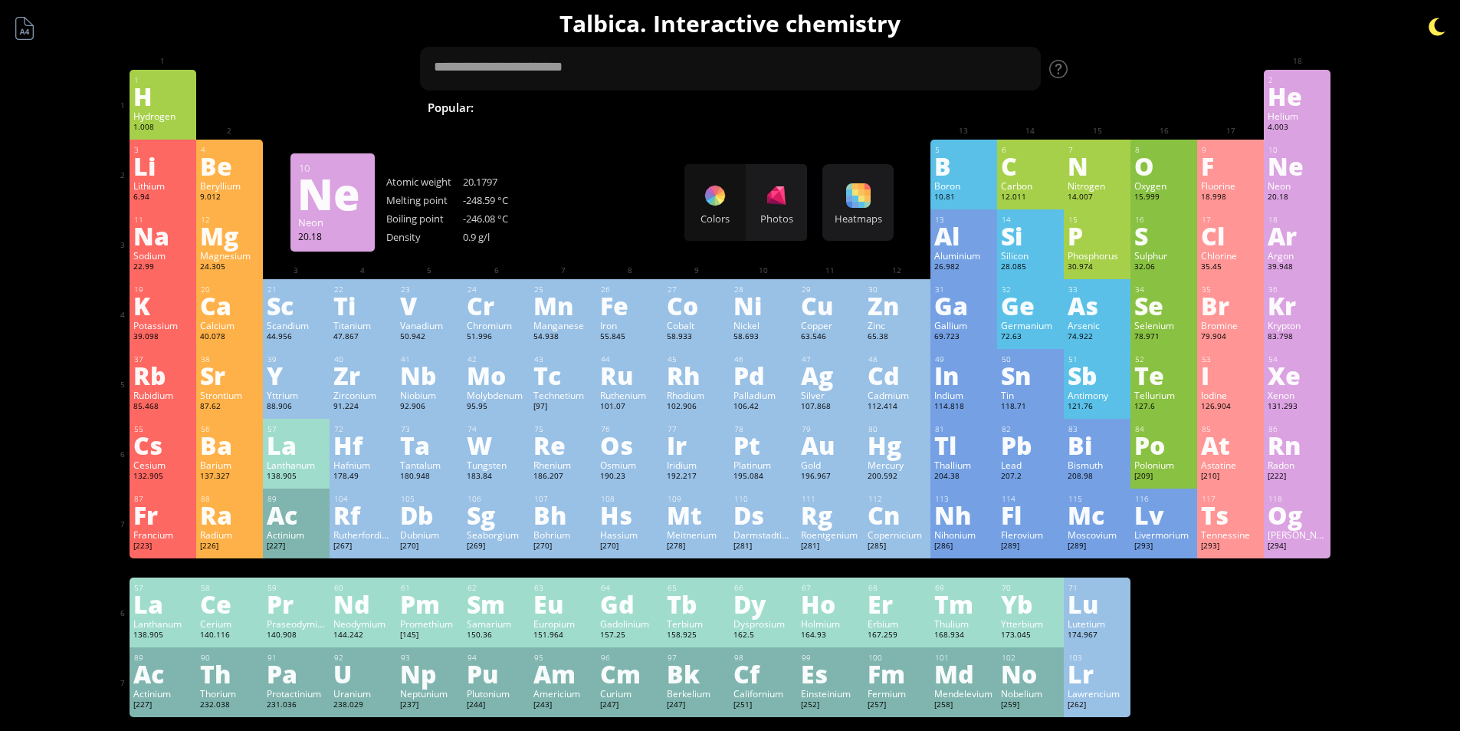
click at [1435, 24] on div at bounding box center [1437, 26] width 23 height 23
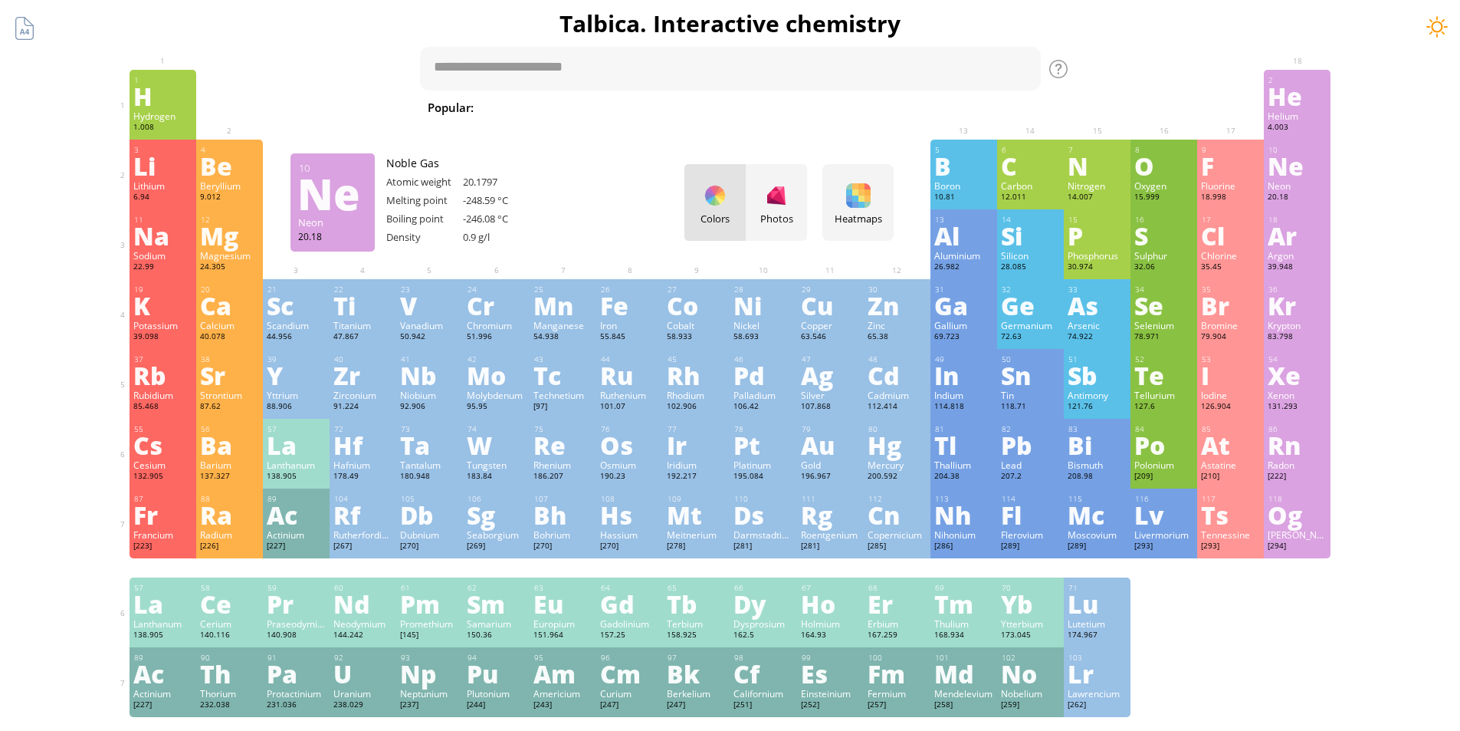
click at [1435, 25] on div at bounding box center [1437, 26] width 23 height 23
